Goal: Transaction & Acquisition: Book appointment/travel/reservation

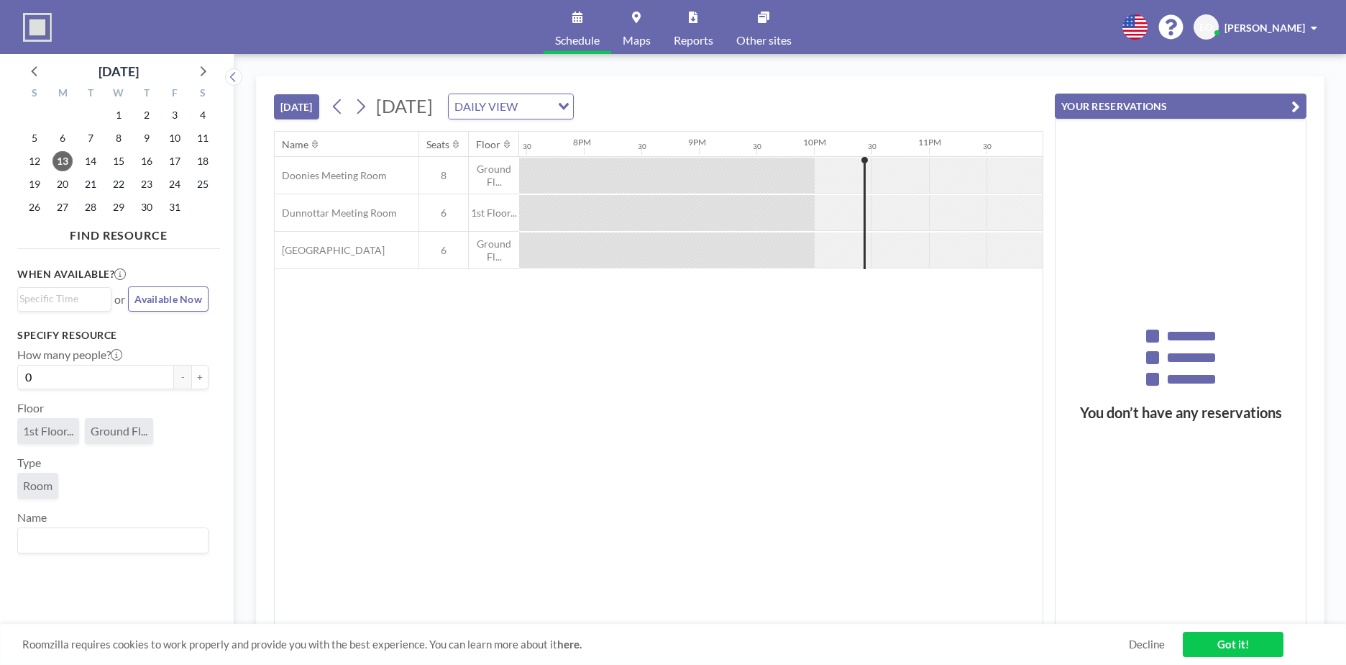
scroll to position [0, 2240]
click at [365, 108] on icon at bounding box center [361, 106] width 8 height 15
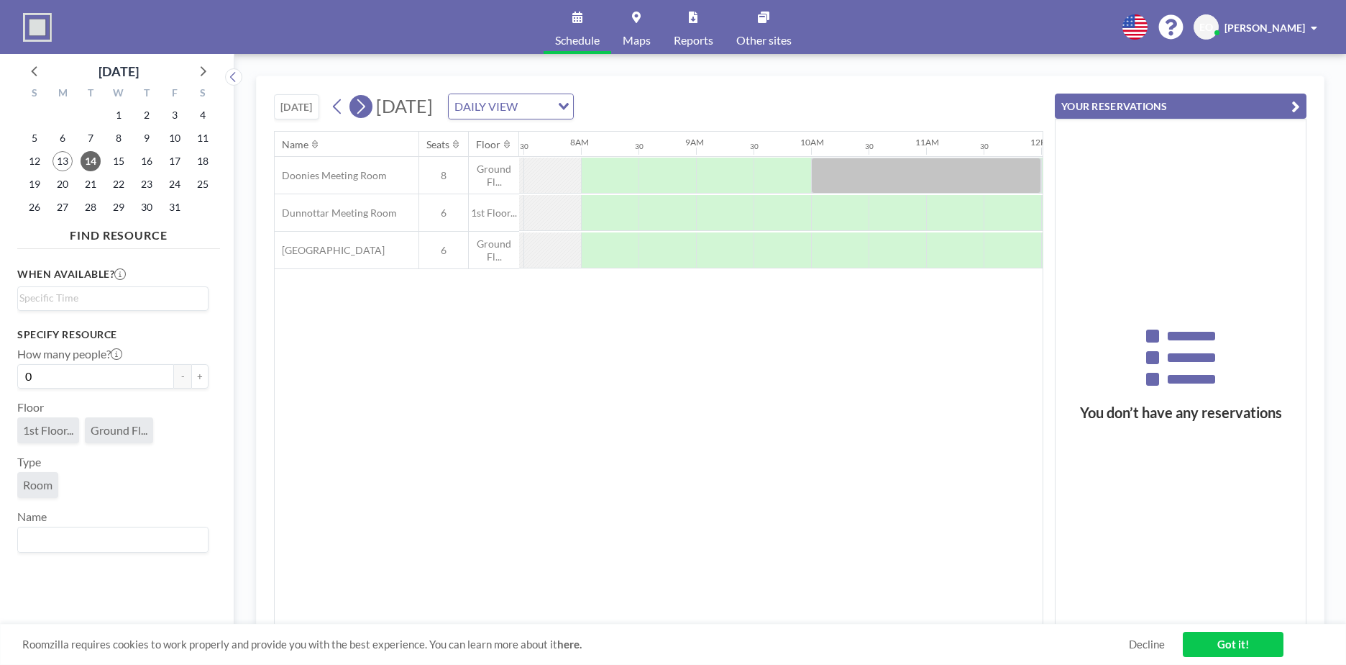
scroll to position [0, 863]
click at [884, 251] on div at bounding box center [893, 250] width 58 height 36
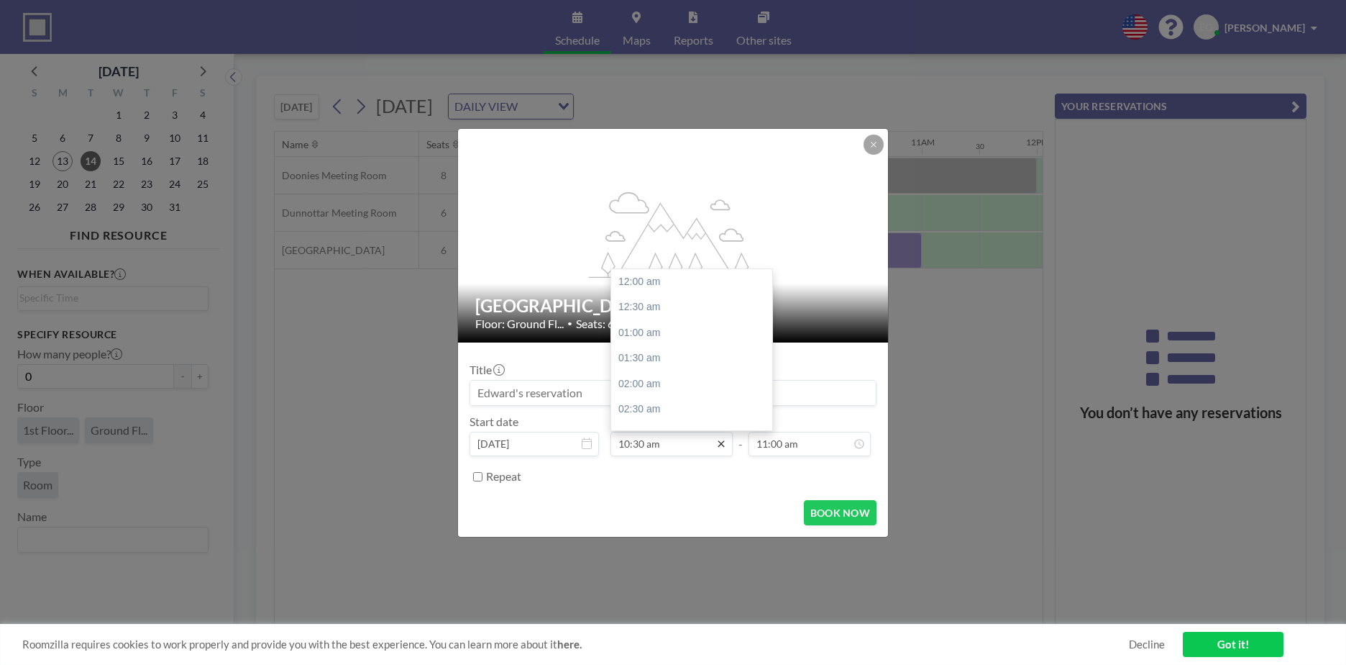
scroll to position [537, 0]
click at [678, 377] on div "12:30 pm" at bounding box center [695, 384] width 168 height 26
type input "12:30 pm"
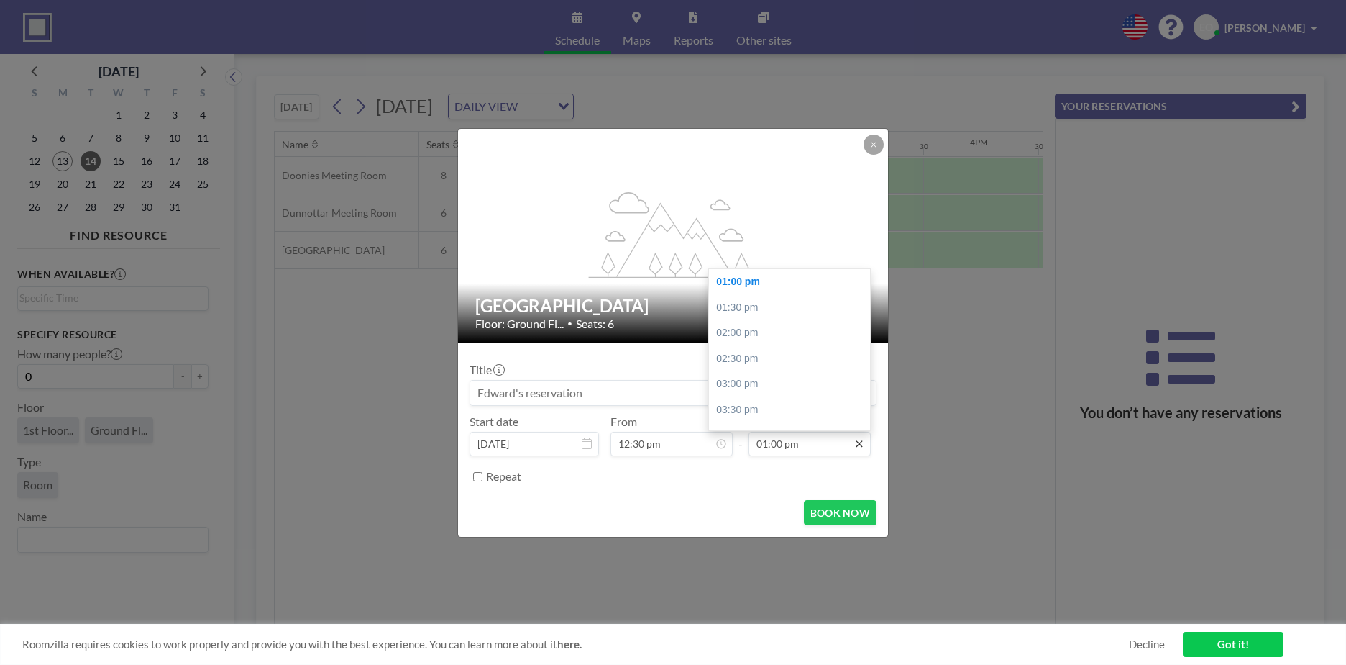
scroll to position [0, 1381]
click at [784, 409] on div "03:30 pm" at bounding box center [793, 410] width 168 height 26
type input "03:30 pm"
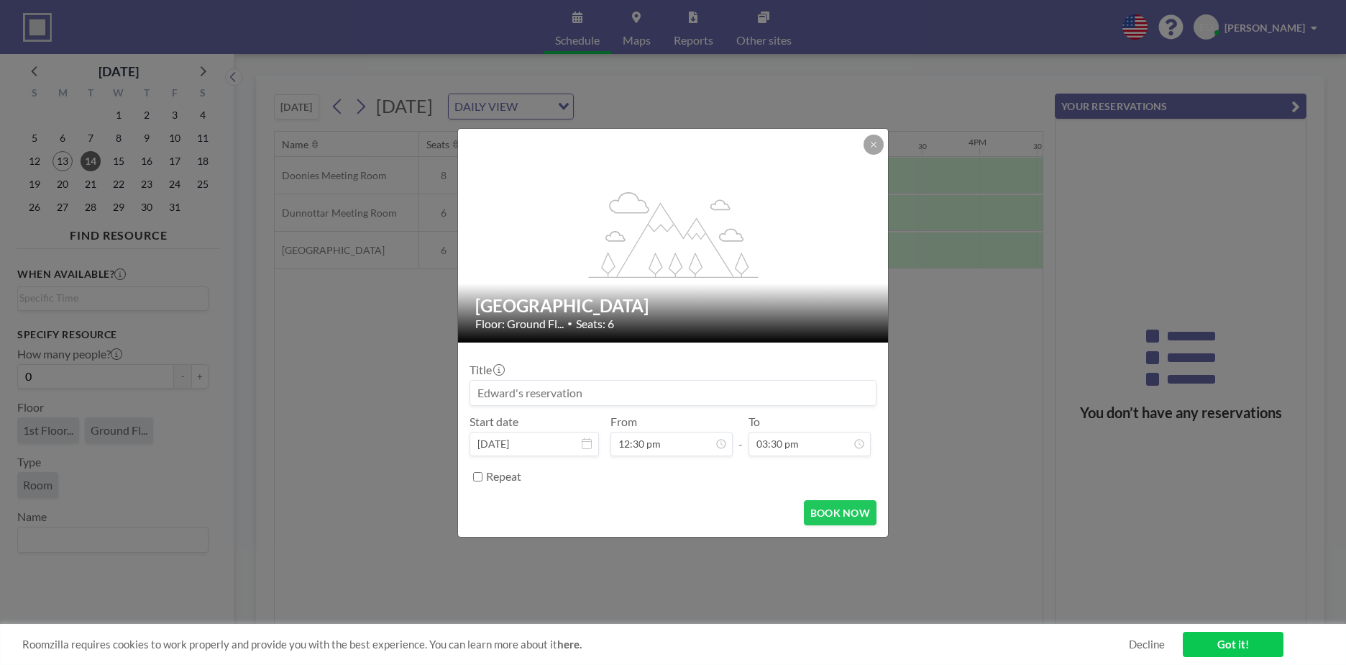
scroll to position [793, 0]
click at [830, 508] on button "BOOK NOW" at bounding box center [840, 512] width 73 height 25
